Goal: Task Accomplishment & Management: Manage account settings

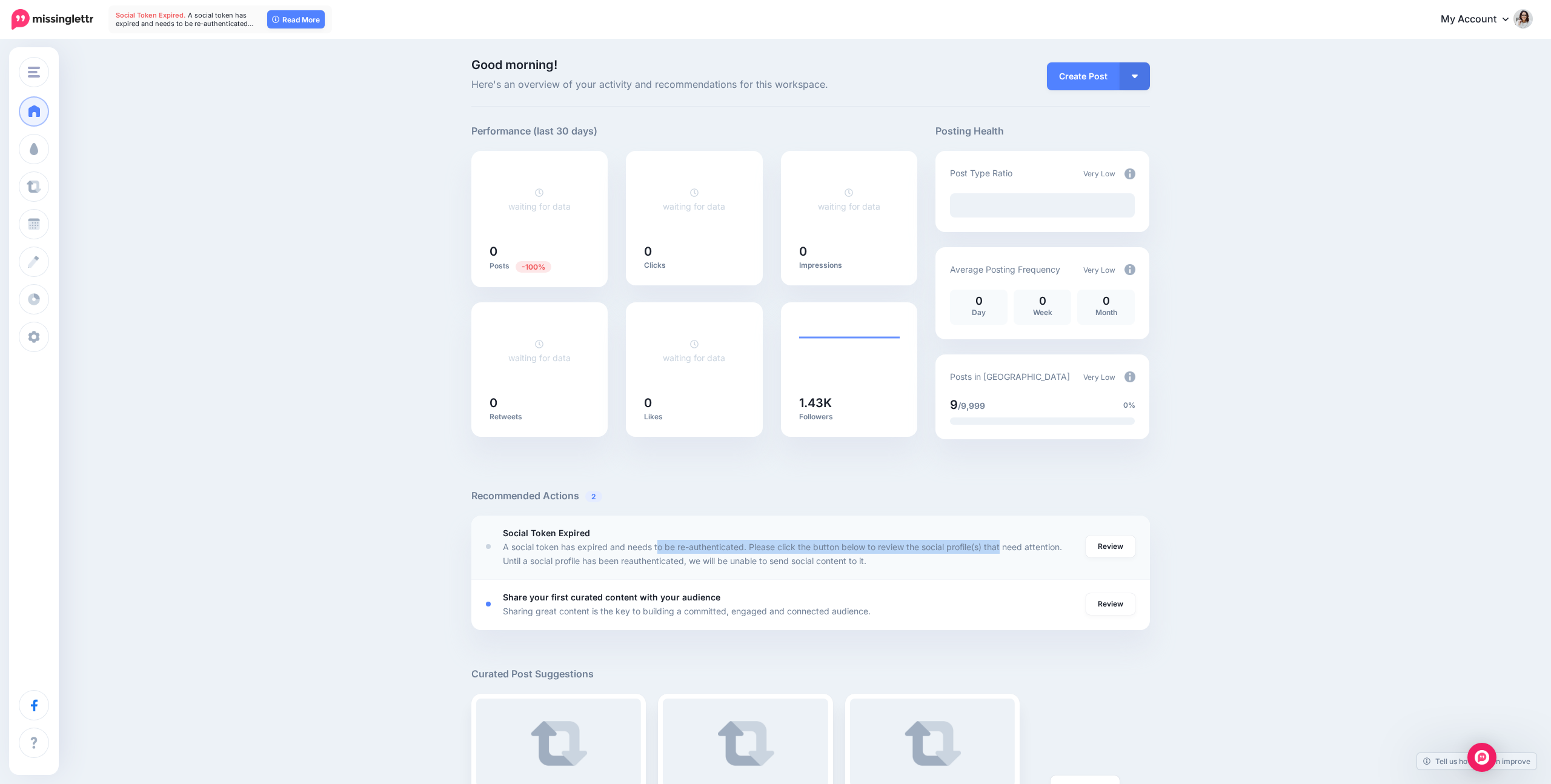
drag, startPoint x: 525, startPoint y: 548, endPoint x: 878, endPoint y: 550, distance: 353.0
click at [878, 550] on p "A social token has expired and needs to be re-authenticated. Please click the b…" at bounding box center [788, 553] width 571 height 28
click at [1100, 545] on link "Review" at bounding box center [1110, 546] width 49 height 22
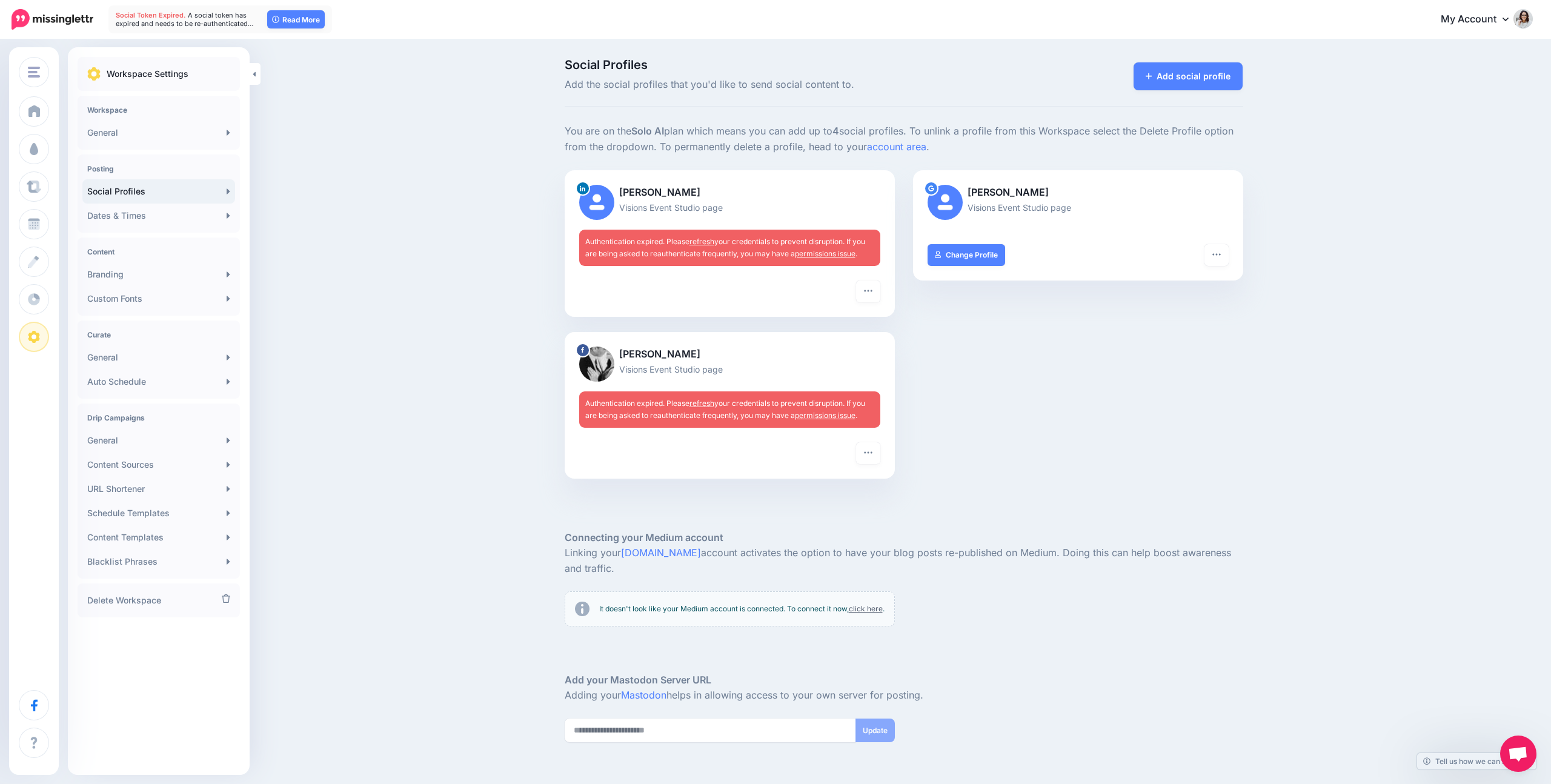
click at [712, 241] on link "refresh" at bounding box center [701, 241] width 25 height 9
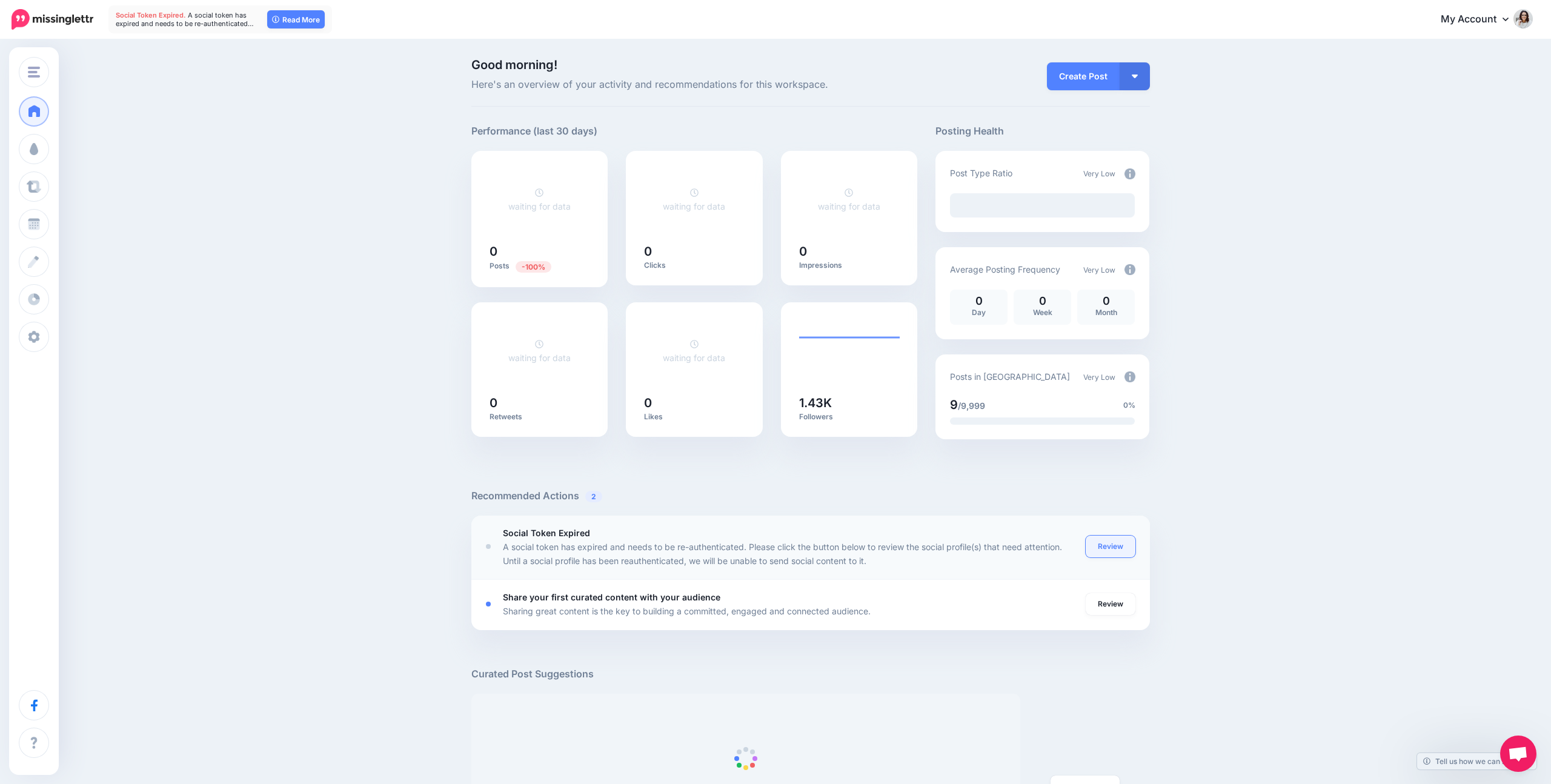
click at [1116, 547] on link "Review" at bounding box center [1110, 546] width 49 height 22
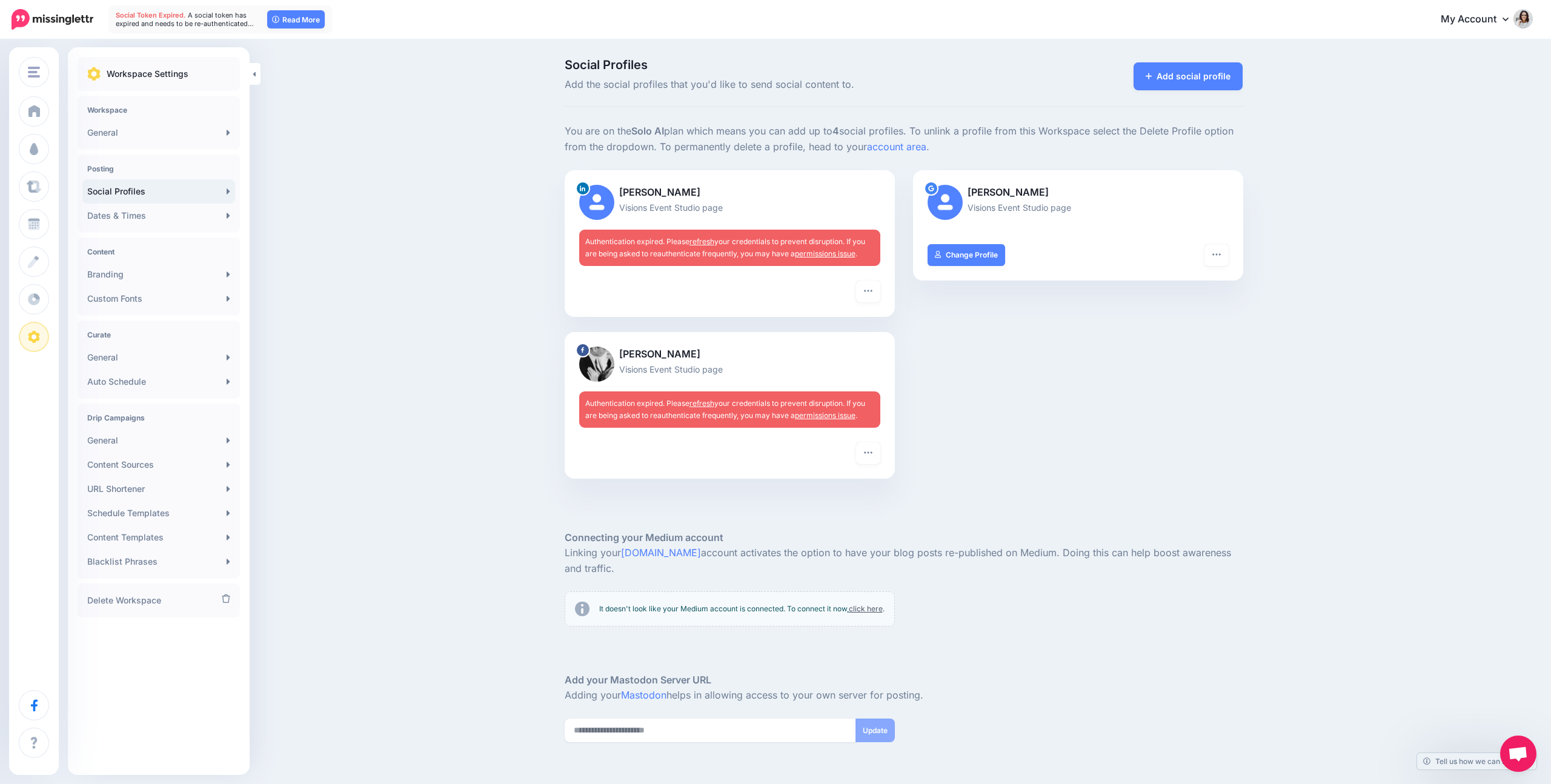
click at [707, 241] on link "refresh" at bounding box center [701, 241] width 25 height 9
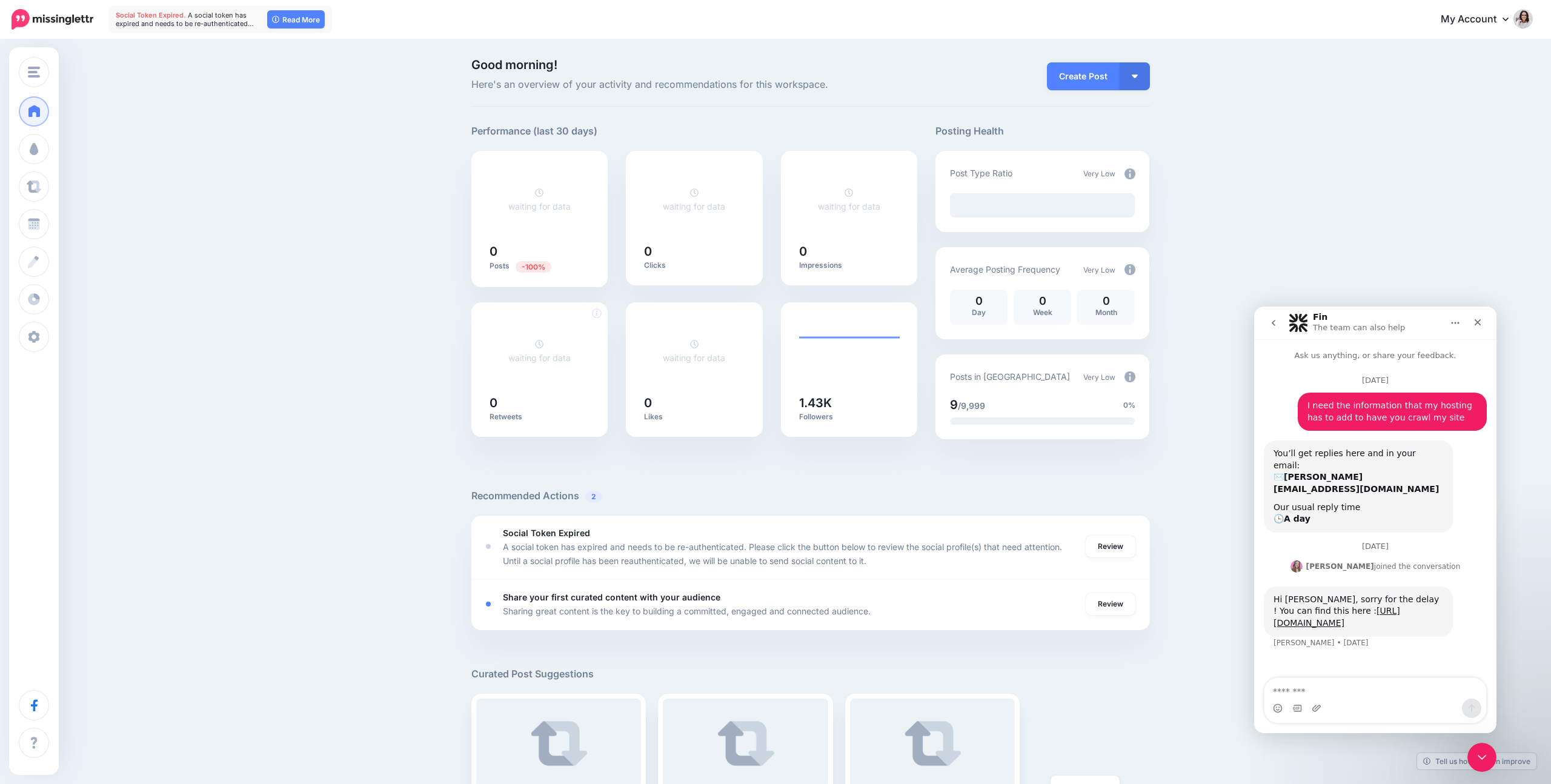
click at [601, 311] on div "waiting for data 0 Retweets" at bounding box center [539, 369] width 137 height 135
click at [596, 313] on icon at bounding box center [597, 313] width 10 height 10
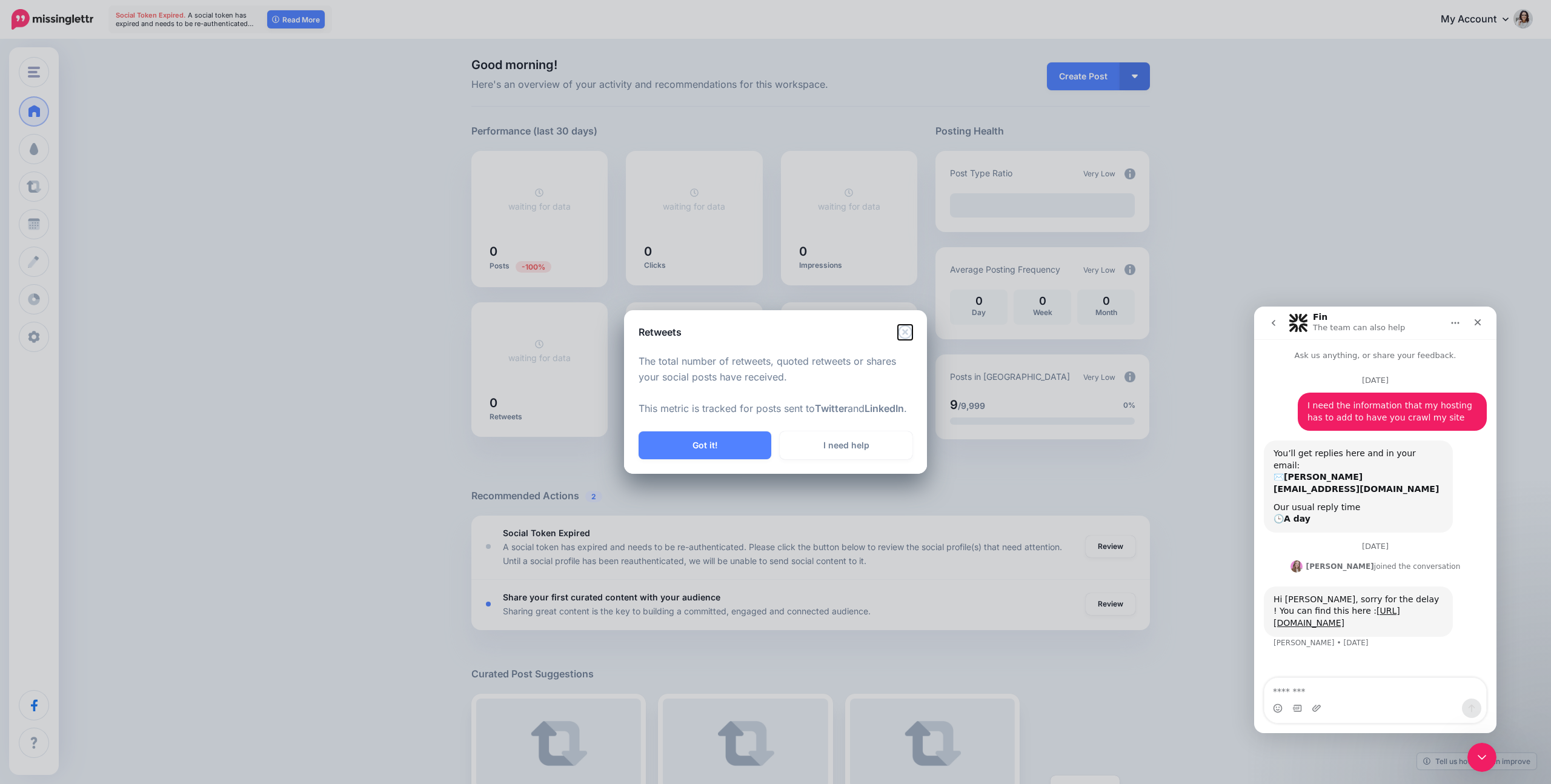
click at [905, 325] on icon "Close" at bounding box center [905, 332] width 15 height 15
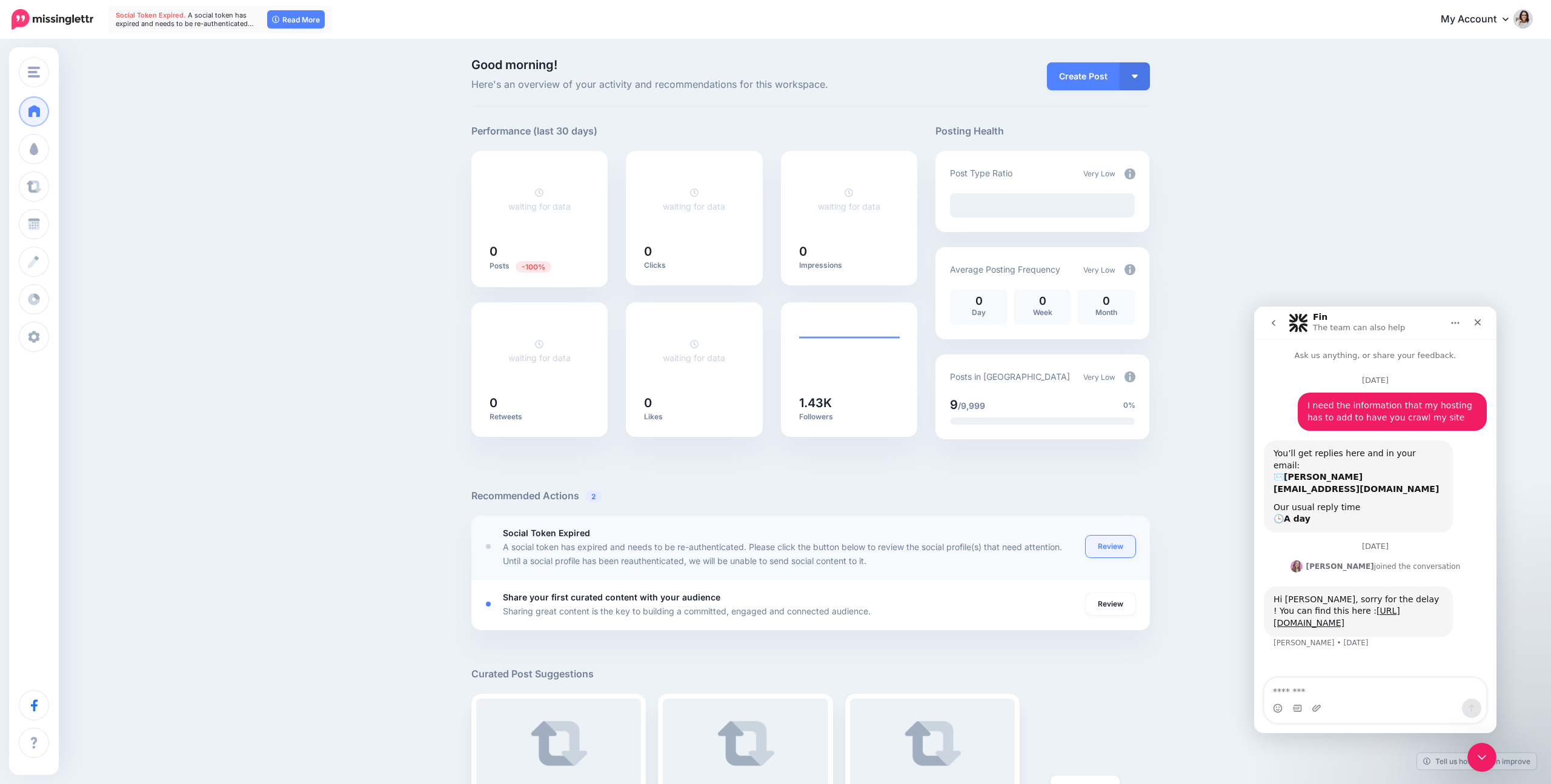
click at [1114, 547] on link "Review" at bounding box center [1110, 546] width 49 height 22
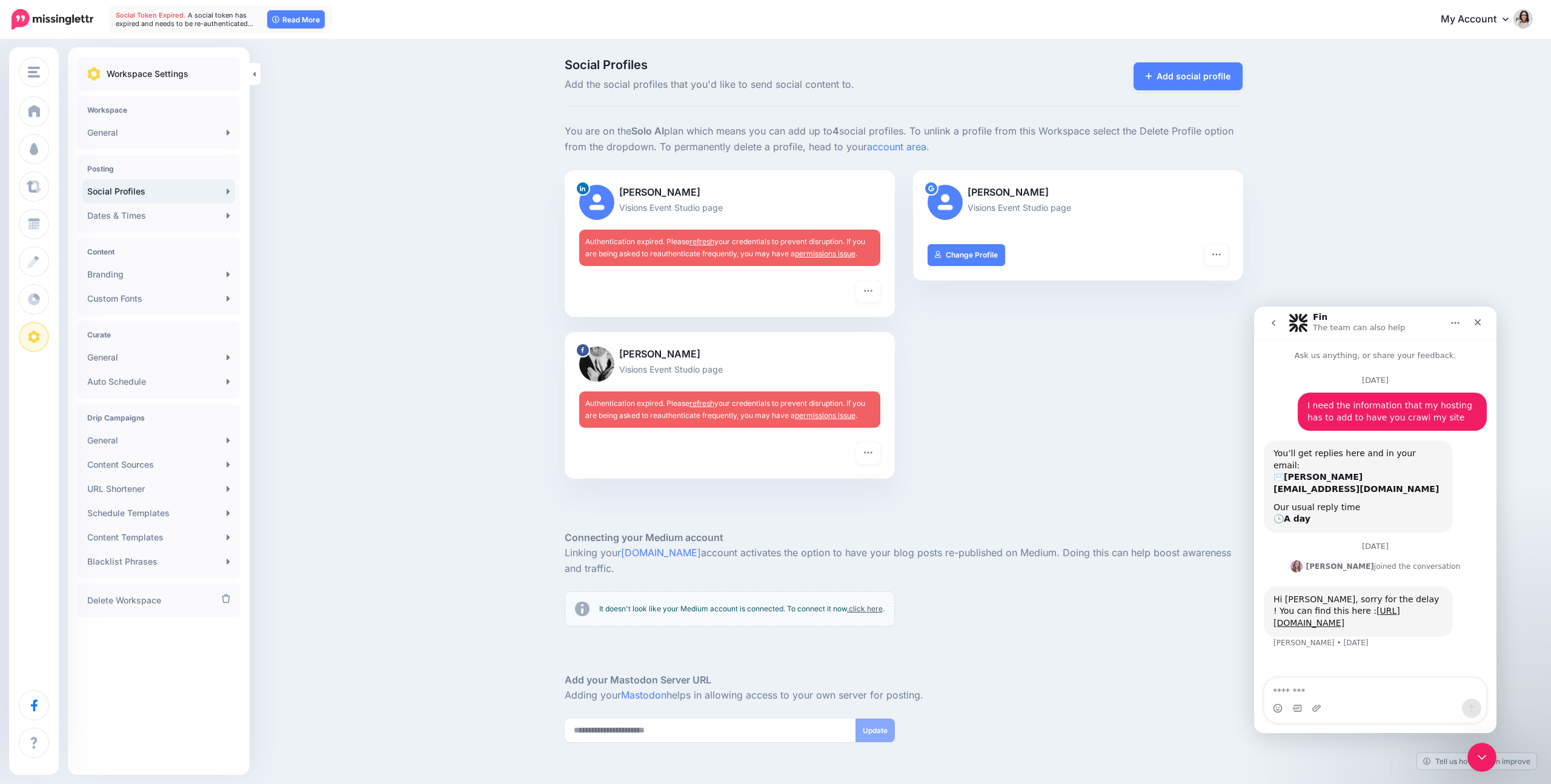
click at [703, 403] on link "refresh" at bounding box center [701, 403] width 25 height 9
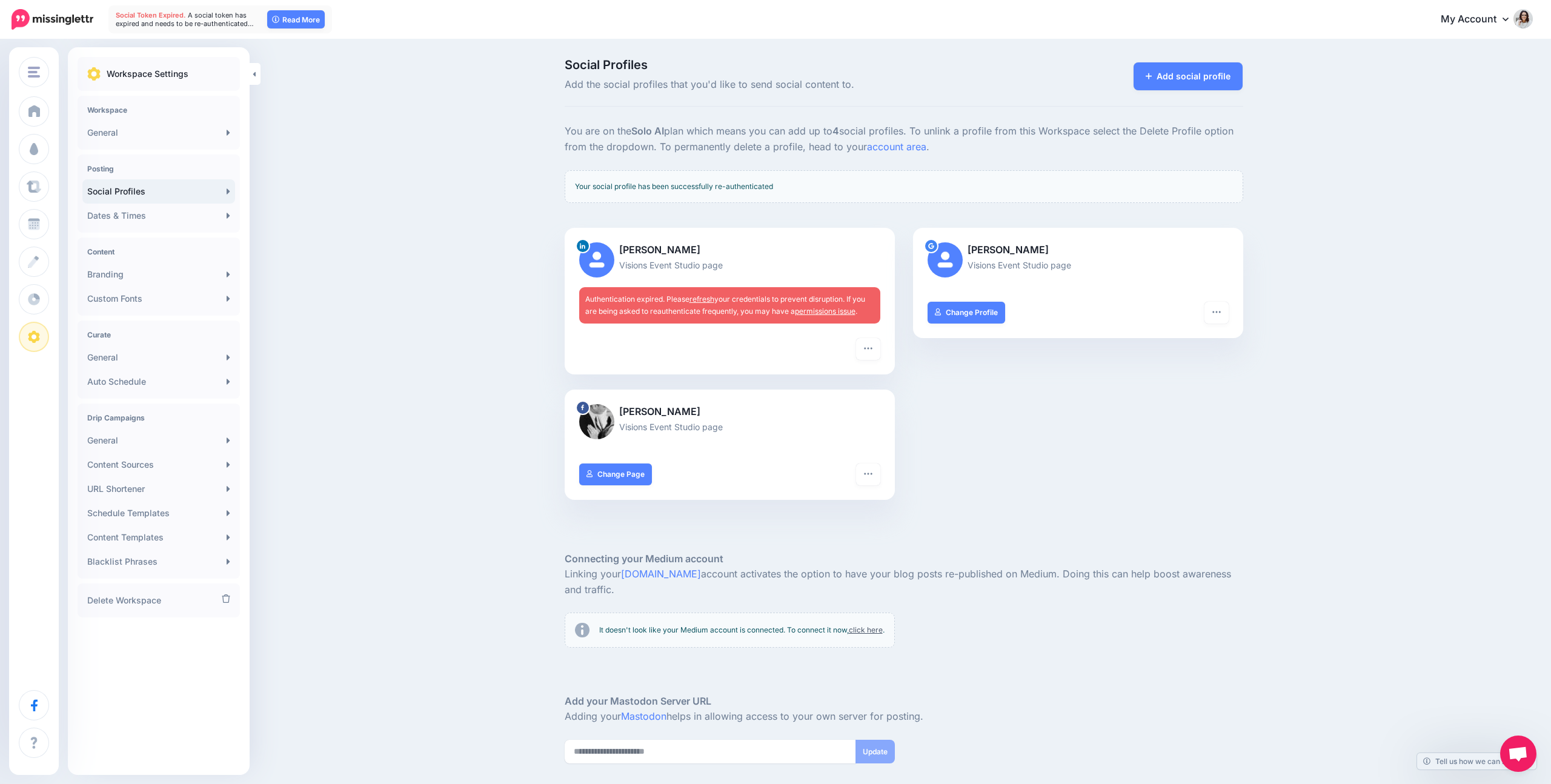
click at [702, 296] on link "refresh" at bounding box center [701, 299] width 25 height 9
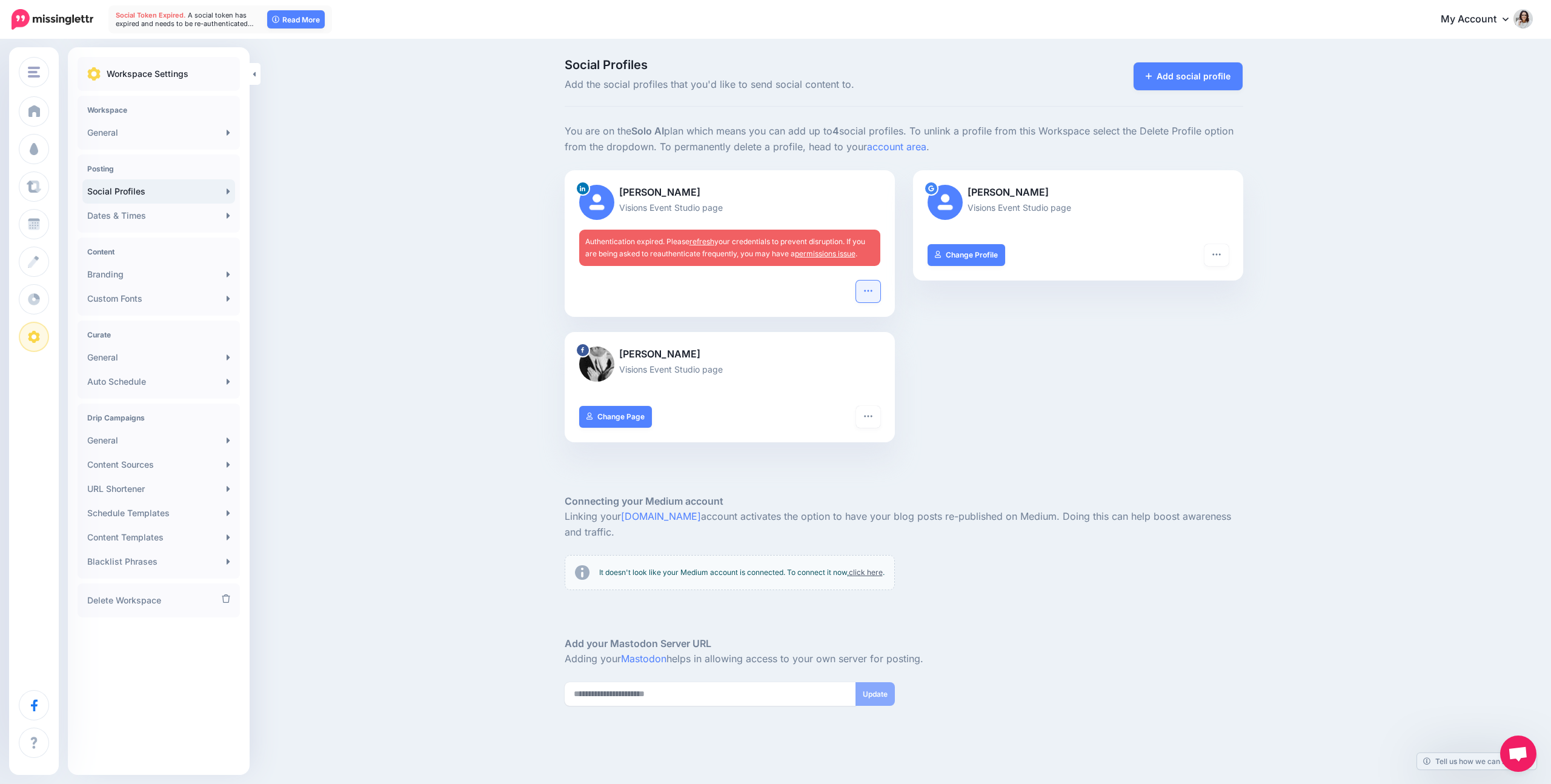
click at [876, 293] on button "button" at bounding box center [868, 291] width 24 height 22
click at [824, 372] on link "Reconnect" at bounding box center [806, 375] width 139 height 23
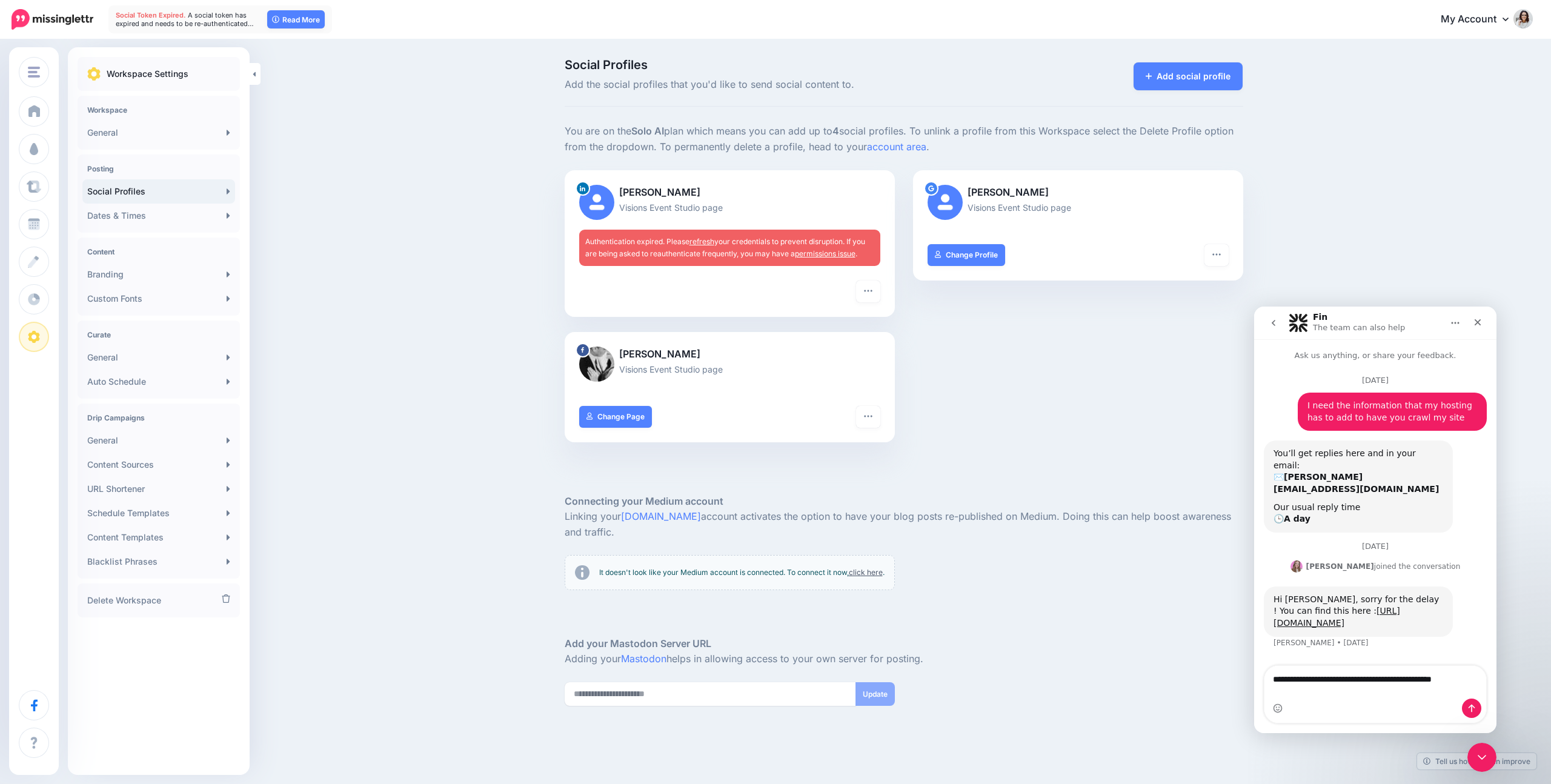
type textarea "**********"
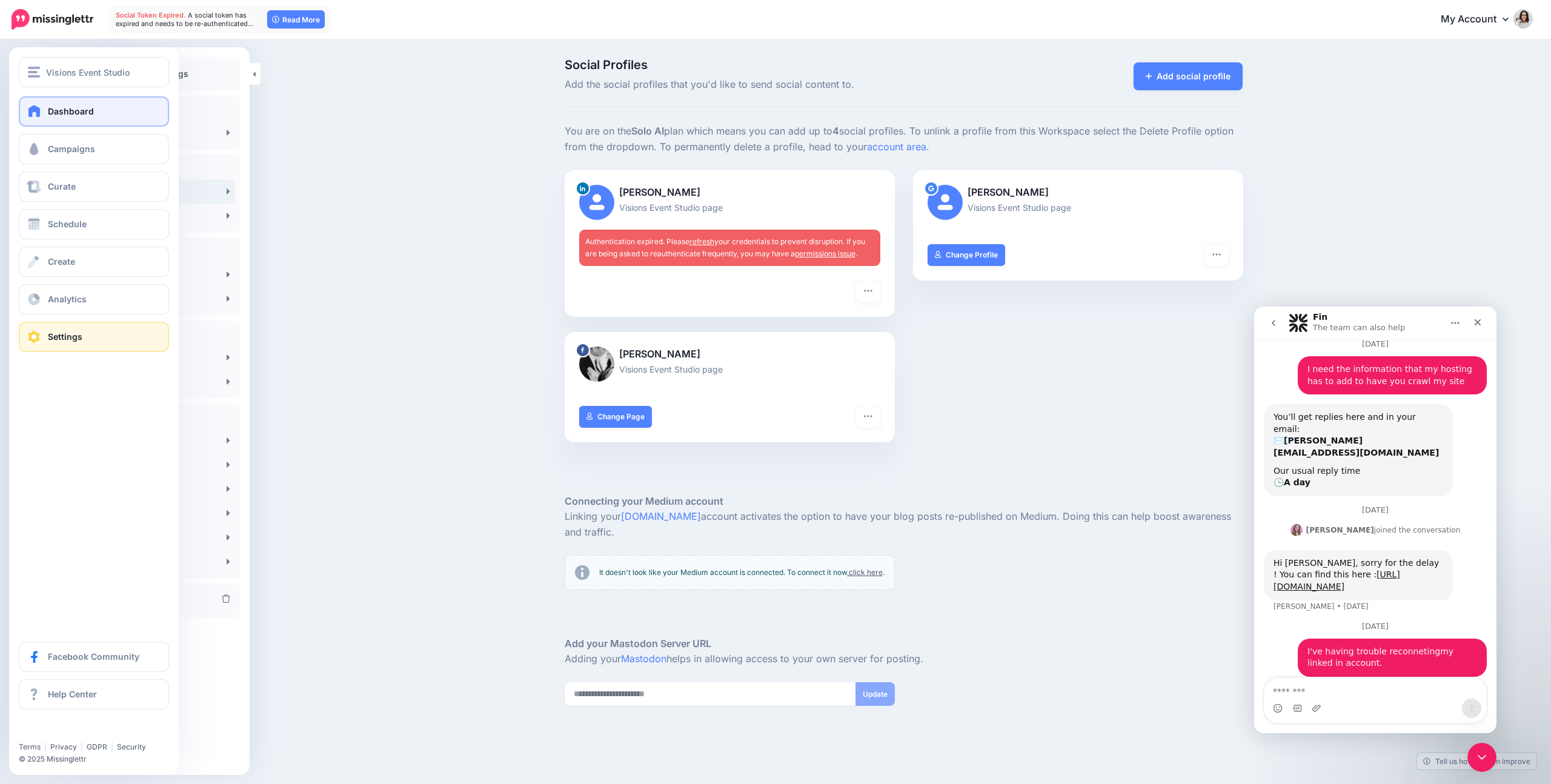
click at [61, 109] on span "Dashboard" at bounding box center [71, 111] width 46 height 10
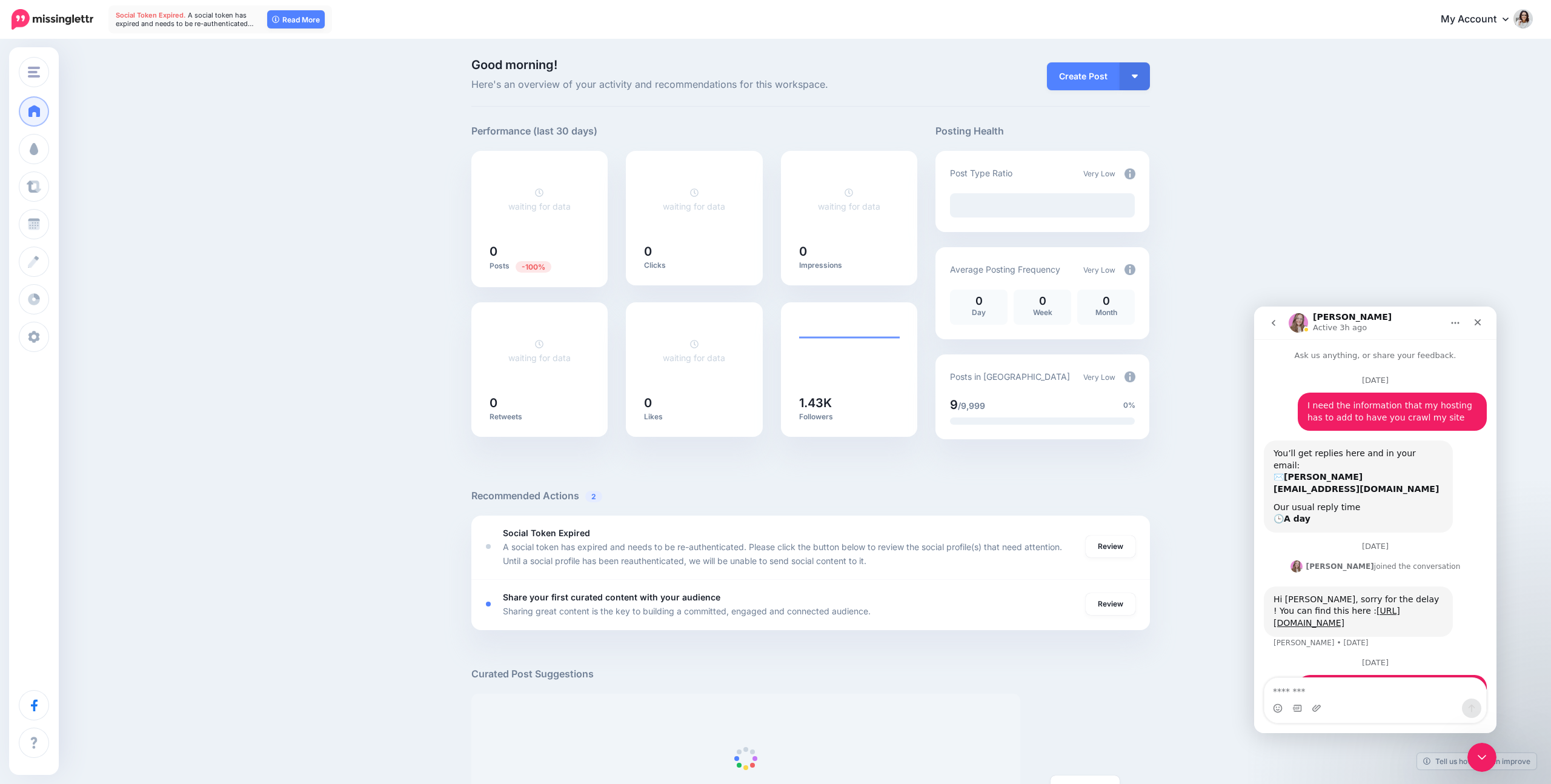
scroll to position [37, 0]
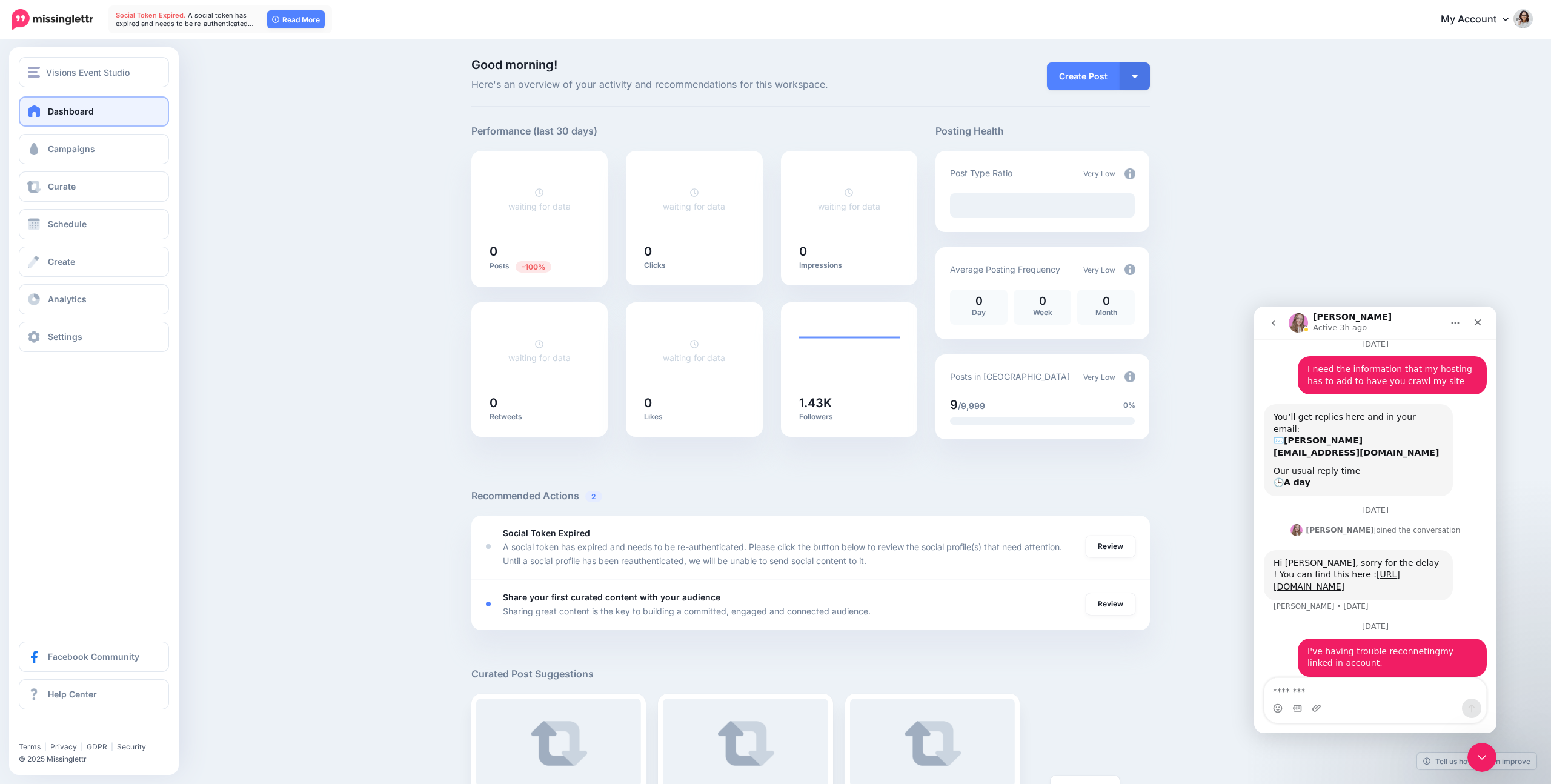
click at [94, 112] on link "Dashboard" at bounding box center [93, 111] width 150 height 30
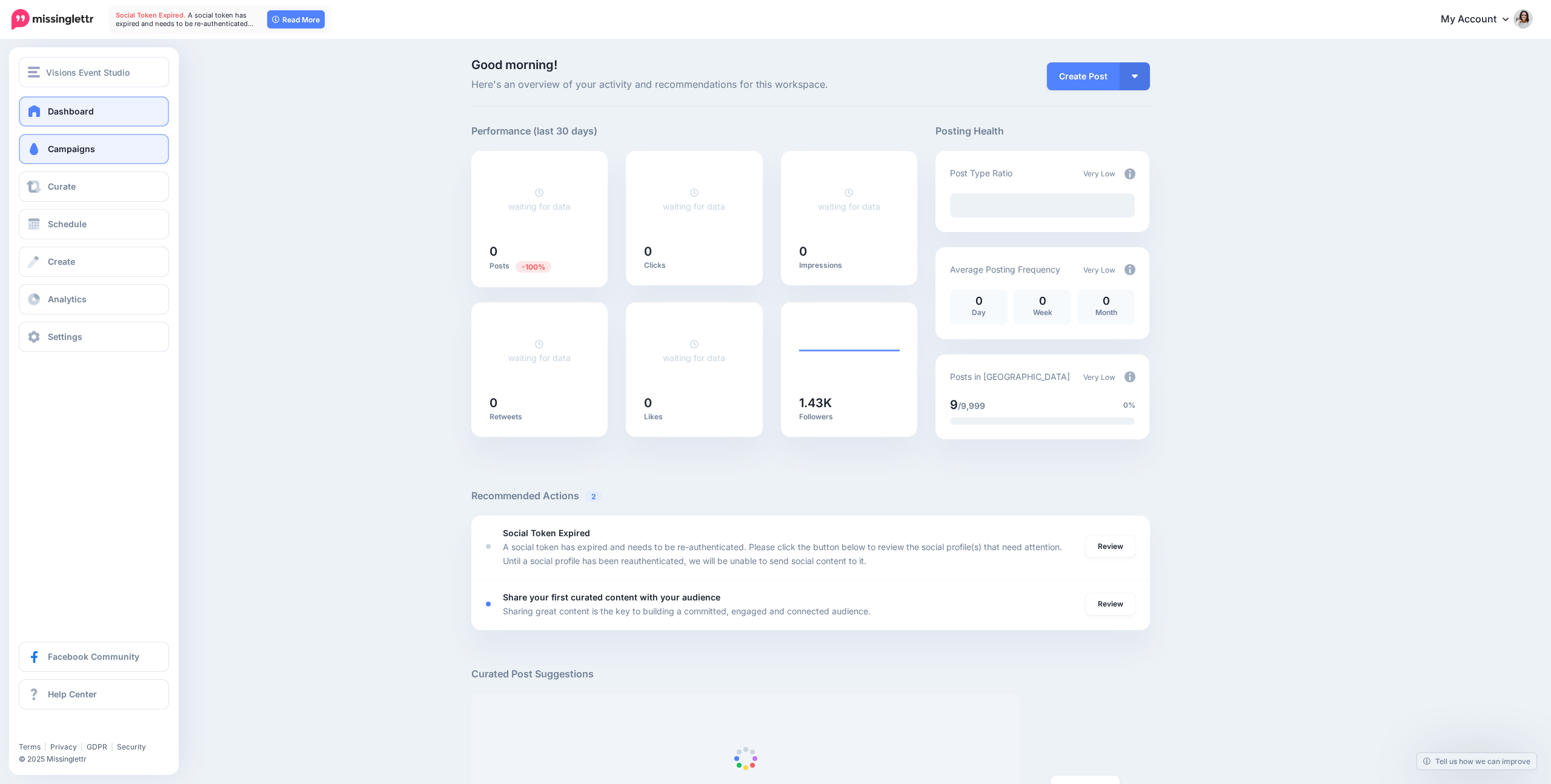
click at [67, 146] on span "Campaigns" at bounding box center [71, 148] width 47 height 10
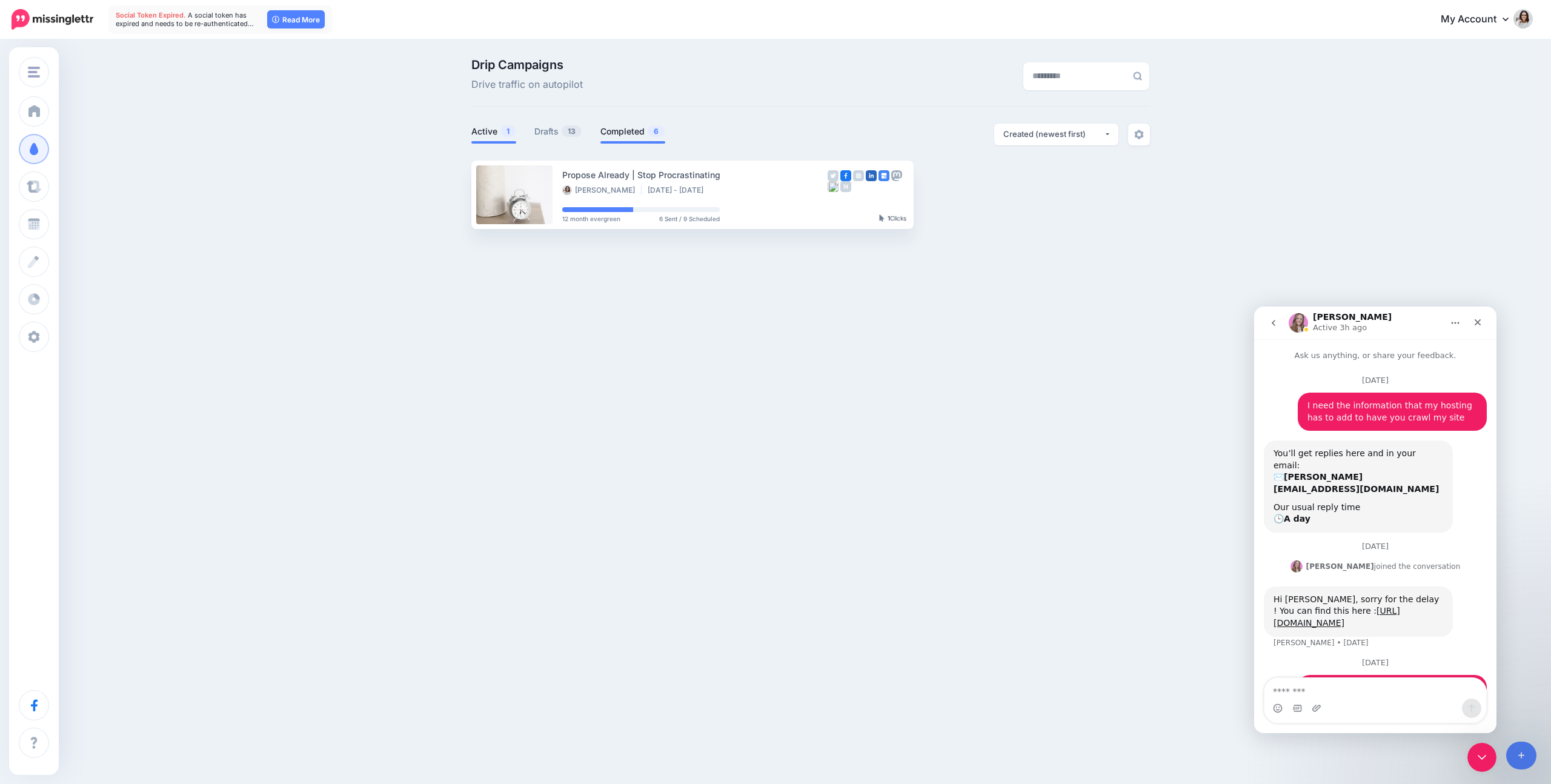
click at [633, 131] on link "Completed 6" at bounding box center [632, 131] width 65 height 15
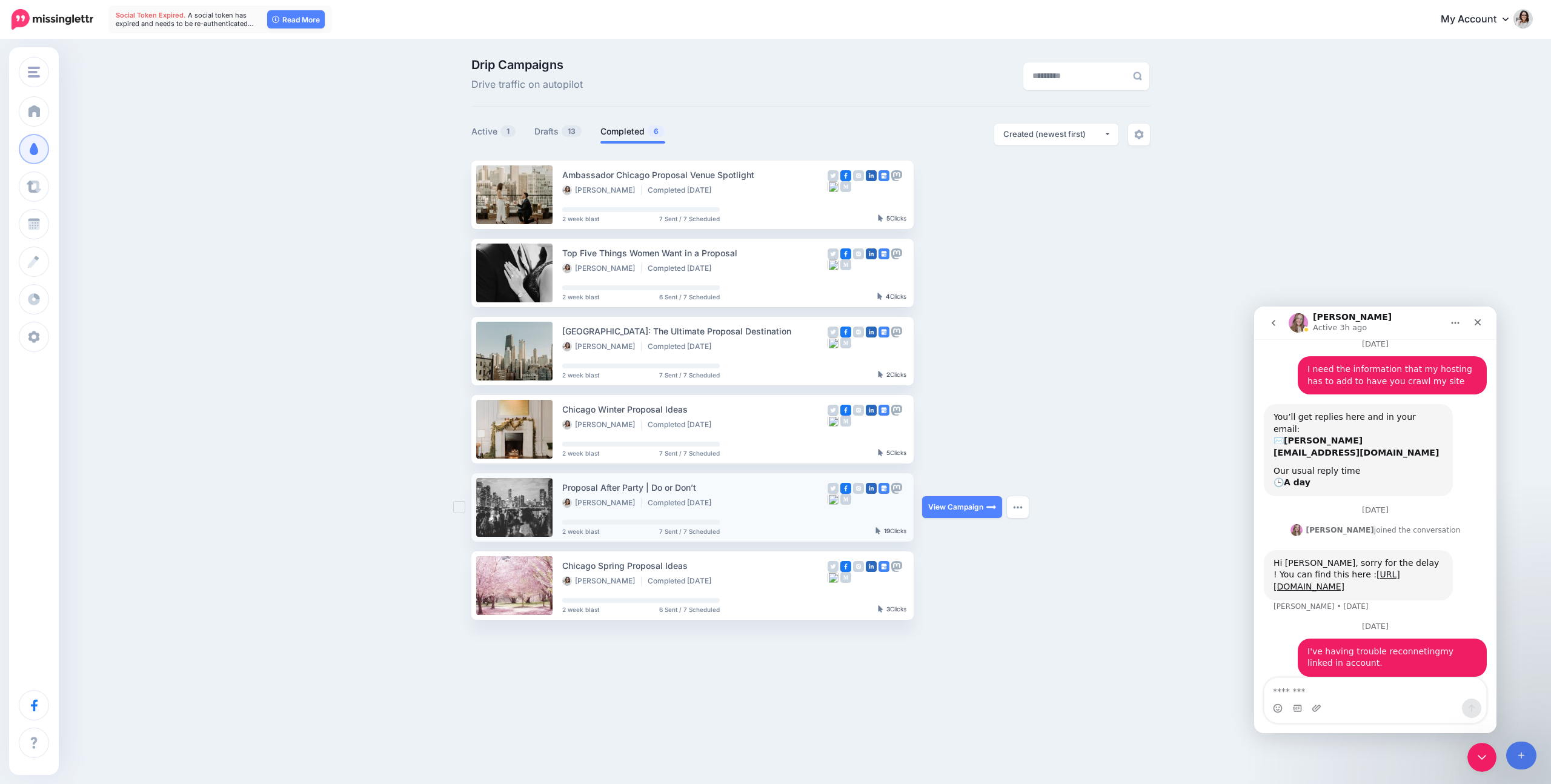
drag, startPoint x: 738, startPoint y: 481, endPoint x: 559, endPoint y: 486, distance: 179.1
click at [559, 486] on li "Proposal After Party | Do or Don’t [PERSON_NAME] Completed [DATE] 2 week blast …" at bounding box center [692, 507] width 442 height 69
copy div "Proposal After Party | Do or Don’t"
